Goal: Task Accomplishment & Management: Manage account settings

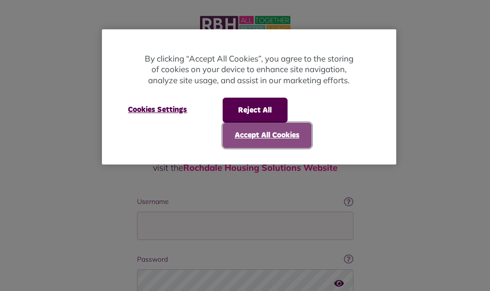
click at [239, 136] on button "Accept All Cookies" at bounding box center [266, 135] width 89 height 25
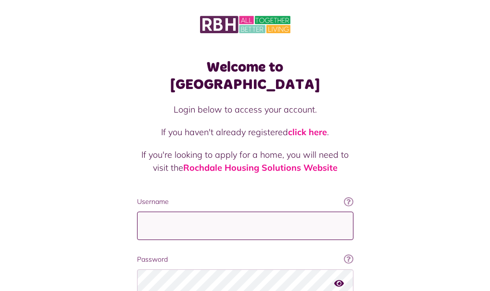
click at [137, 211] on input "Username" at bounding box center [245, 225] width 216 height 28
type input "*"
